Goal: Task Accomplishment & Management: Use online tool/utility

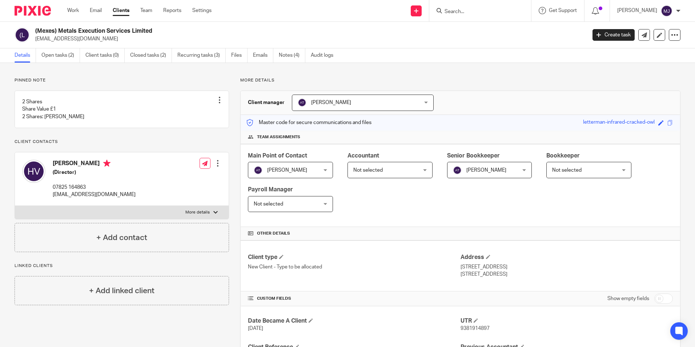
click at [35, 13] on img at bounding box center [33, 11] width 36 height 10
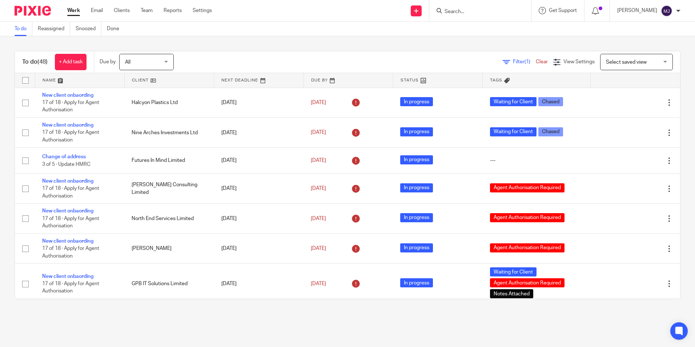
drag, startPoint x: 0, startPoint y: 0, endPoint x: 477, endPoint y: 8, distance: 477.3
click at [478, 8] on form at bounding box center [482, 10] width 77 height 9
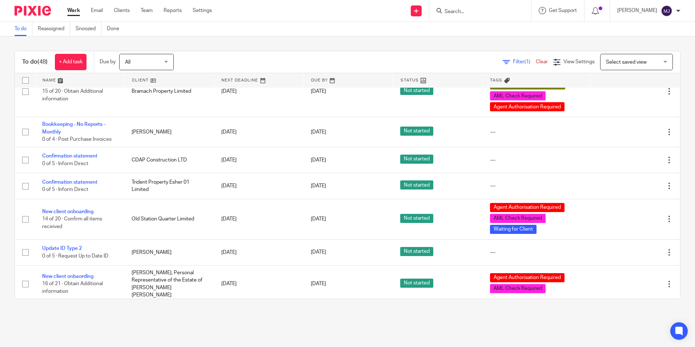
scroll to position [1159, 0]
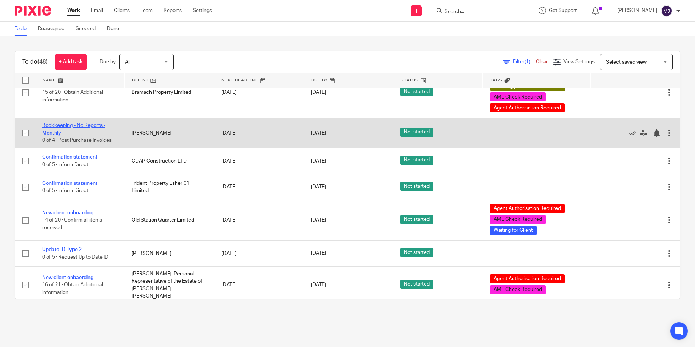
click at [76, 135] on link "Bookkeeping - No Reports - Monthly" at bounding box center [73, 129] width 63 height 12
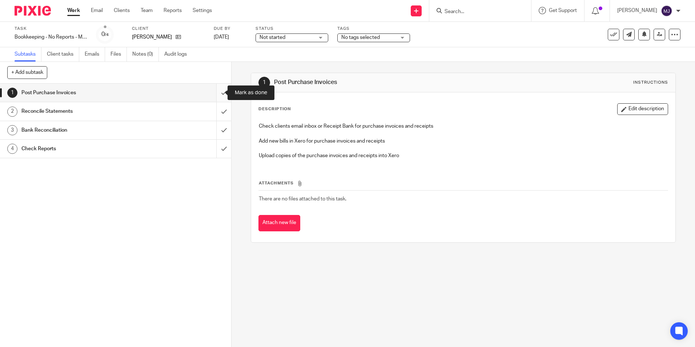
click at [220, 91] on input "submit" at bounding box center [115, 93] width 231 height 18
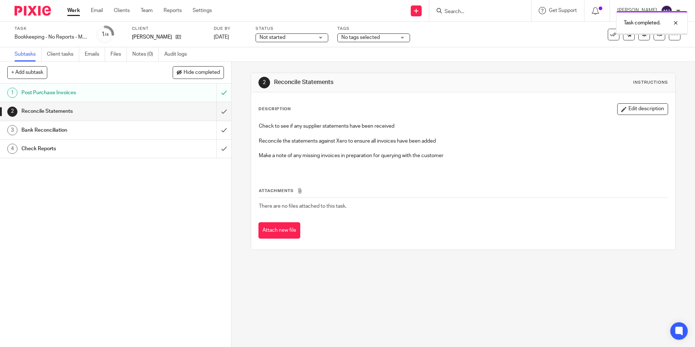
click at [217, 117] on input "submit" at bounding box center [115, 111] width 231 height 18
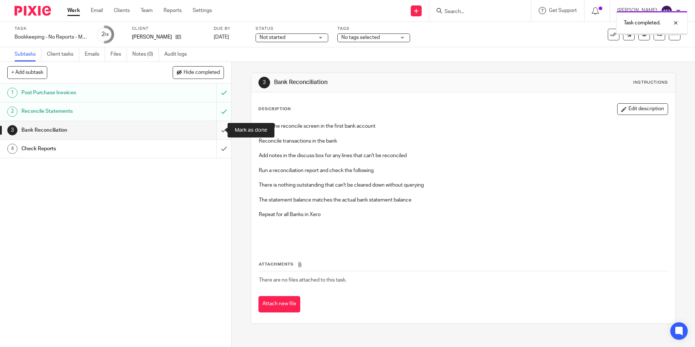
click at [219, 127] on input "submit" at bounding box center [115, 130] width 231 height 18
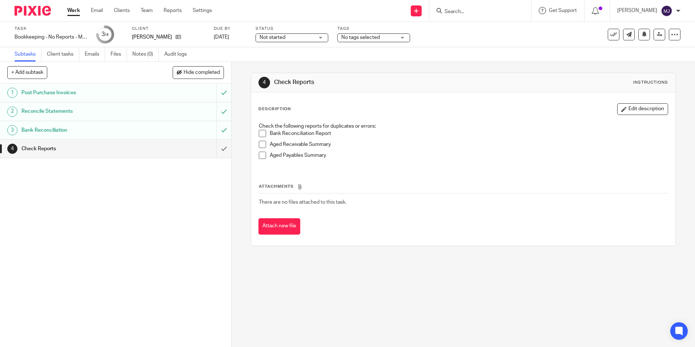
click at [220, 148] on input "submit" at bounding box center [115, 149] width 231 height 18
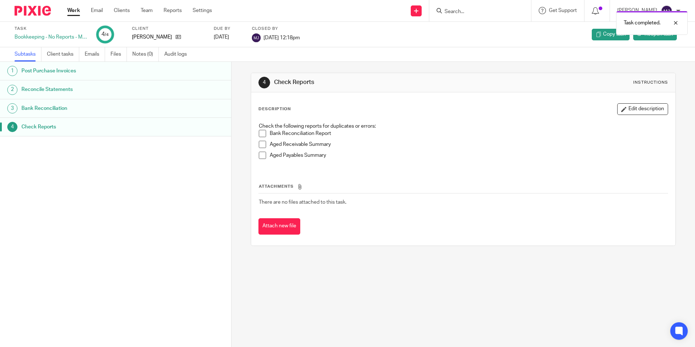
click at [36, 9] on img at bounding box center [33, 11] width 36 height 10
